Goal: Find specific page/section: Find specific page/section

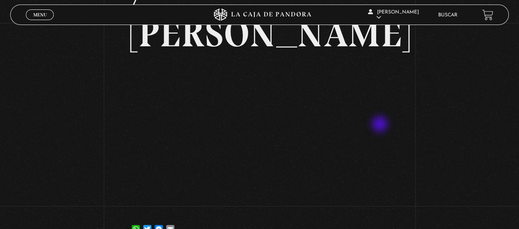
scroll to position [82, 0]
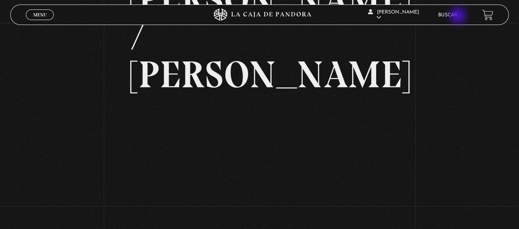
click at [457, 16] on link "Buscar" at bounding box center [447, 15] width 19 height 5
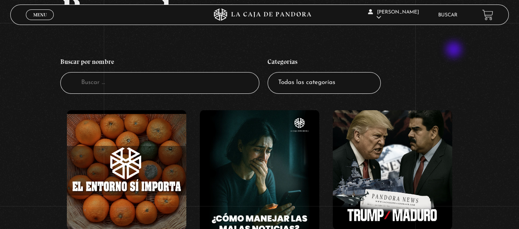
scroll to position [41, 0]
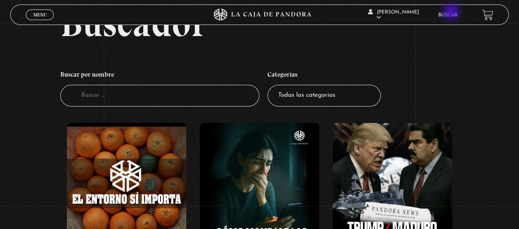
click at [452, 13] on link "Buscar" at bounding box center [447, 15] width 19 height 5
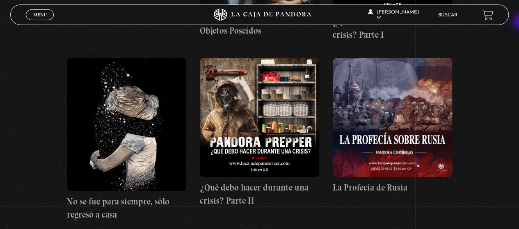
scroll to position [7692, 0]
